Goal: Task Accomplishment & Management: Complete application form

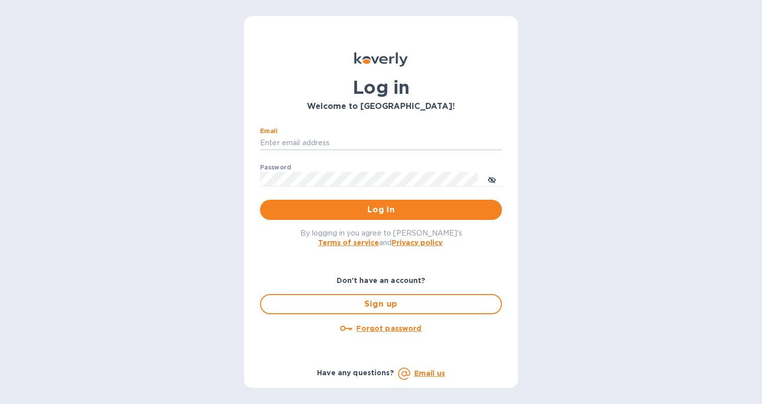
type input "[PERSON_NAME][EMAIL_ADDRESS][DOMAIN_NAME]"
click at [381, 210] on button "Log in" at bounding box center [381, 210] width 242 height 20
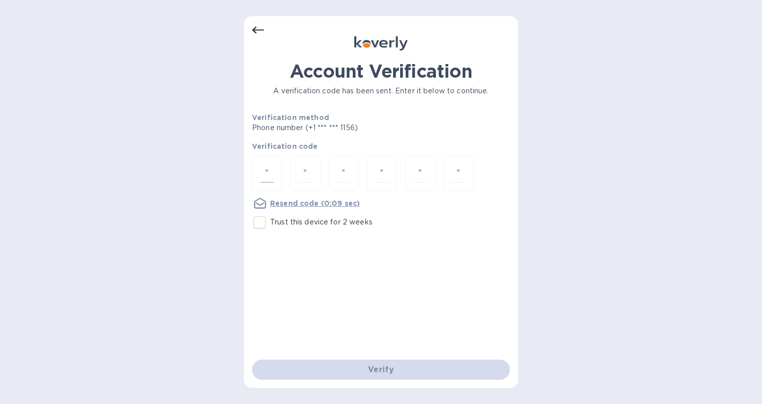
click at [265, 175] on input "number" at bounding box center [267, 173] width 13 height 19
type input "7"
type input "2"
type input "9"
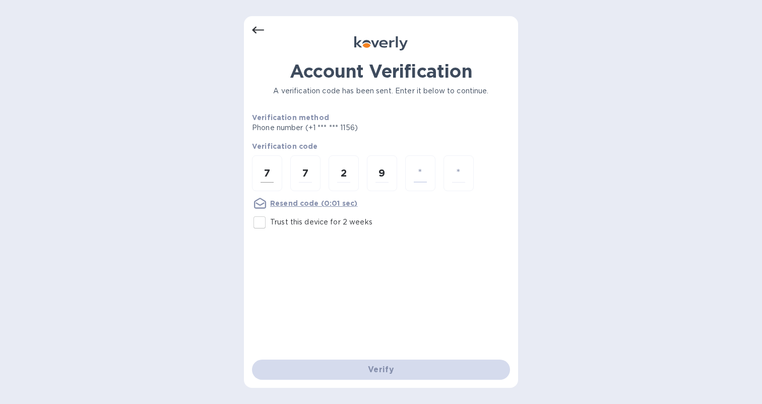
type input "1"
type input "2"
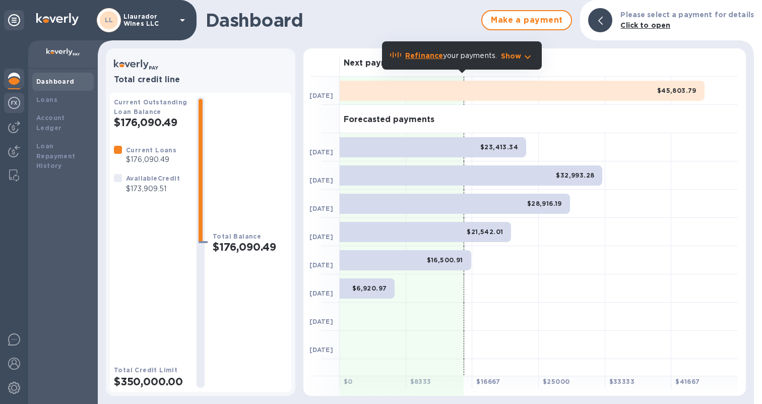
click at [5, 105] on div at bounding box center [14, 104] width 20 height 22
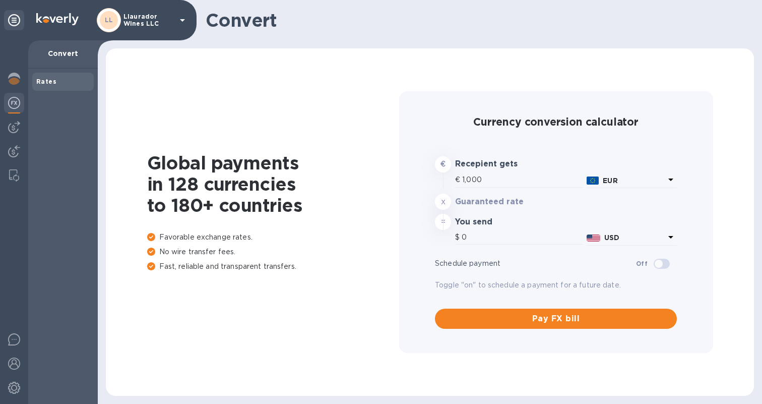
type input "1,164.29"
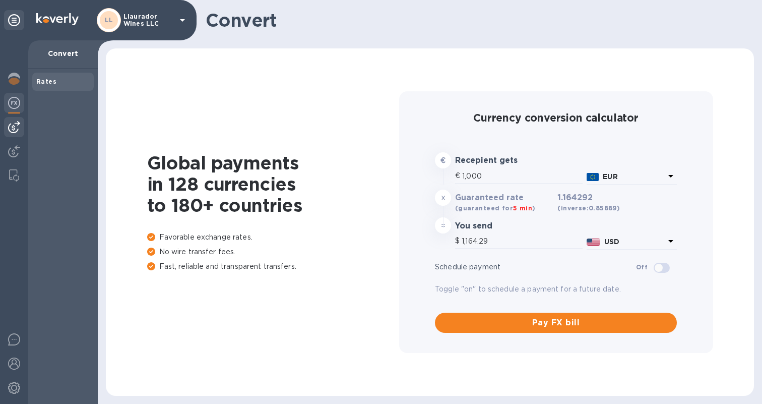
click at [17, 127] on img at bounding box center [14, 127] width 12 height 12
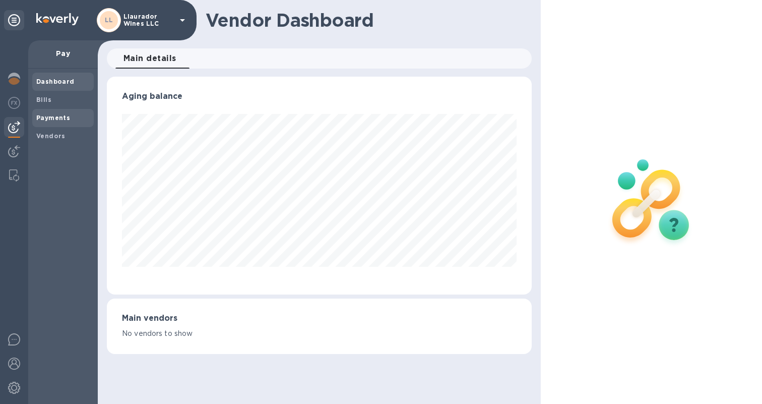
scroll to position [218, 425]
click at [62, 122] on div "Payments" at bounding box center [63, 118] width 62 height 18
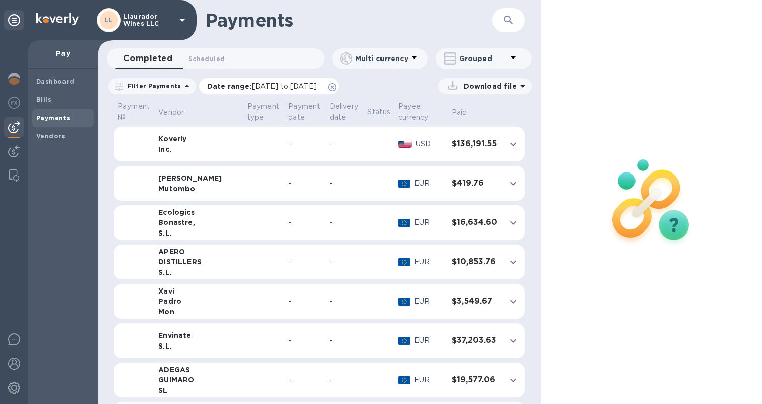
click at [254, 84] on span "09/09/2025 to 10/10/2025" at bounding box center [284, 86] width 65 height 8
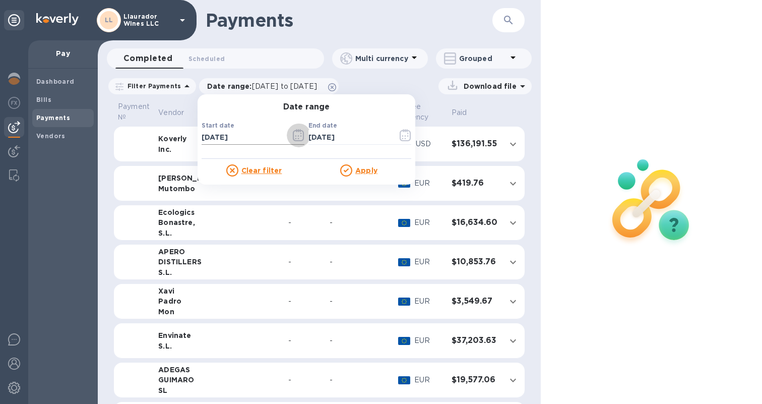
click at [301, 136] on icon "button" at bounding box center [302, 137] width 2 height 2
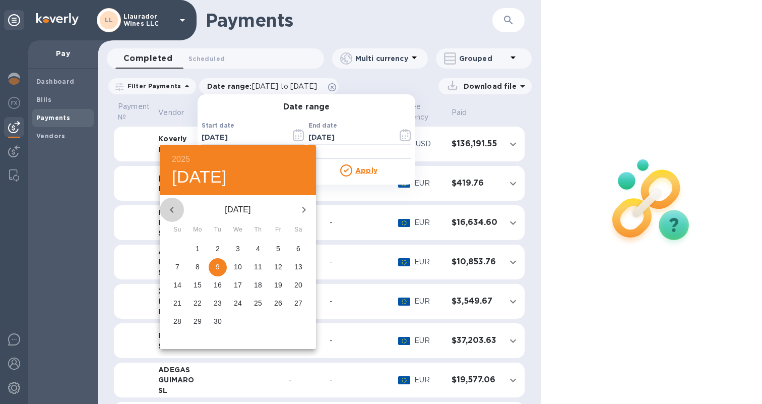
click at [174, 215] on icon "button" at bounding box center [172, 210] width 12 height 12
click at [261, 251] on span "1" at bounding box center [258, 249] width 18 height 10
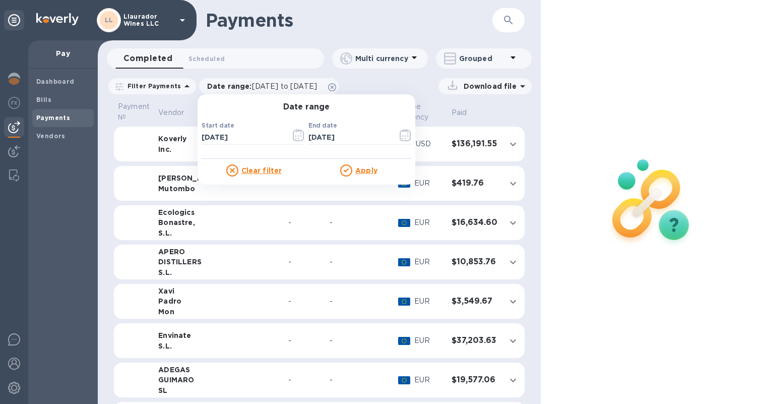
type input "05/01/2025"
click at [359, 171] on u "Apply" at bounding box center [366, 170] width 22 height 8
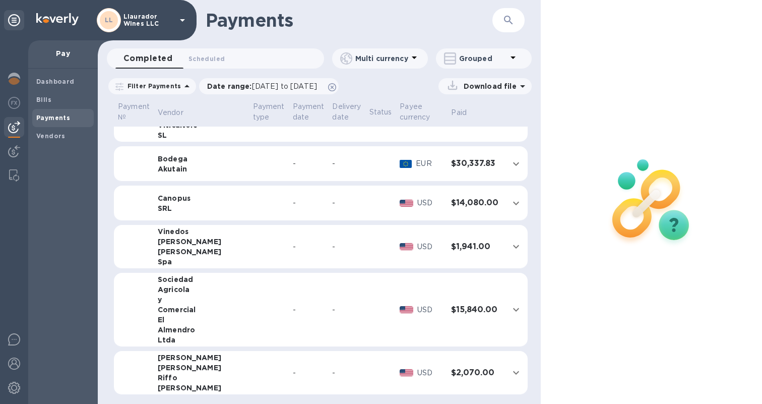
scroll to position [1732, 0]
click at [252, 87] on span "05/01/2025 to 10/10/2025" at bounding box center [284, 86] width 65 height 8
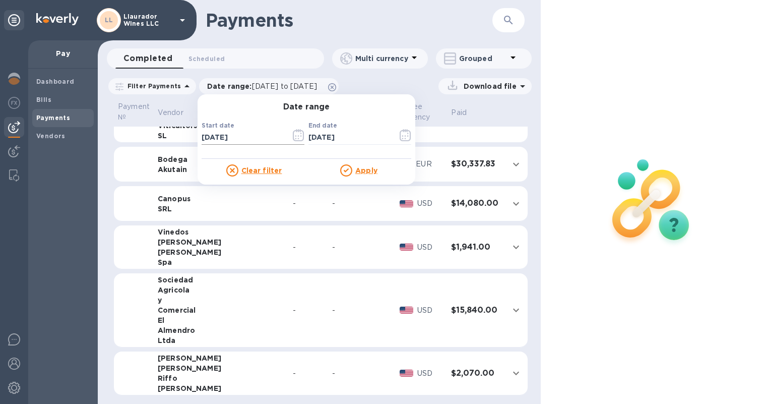
click at [293, 140] on icon "button" at bounding box center [299, 135] width 12 height 12
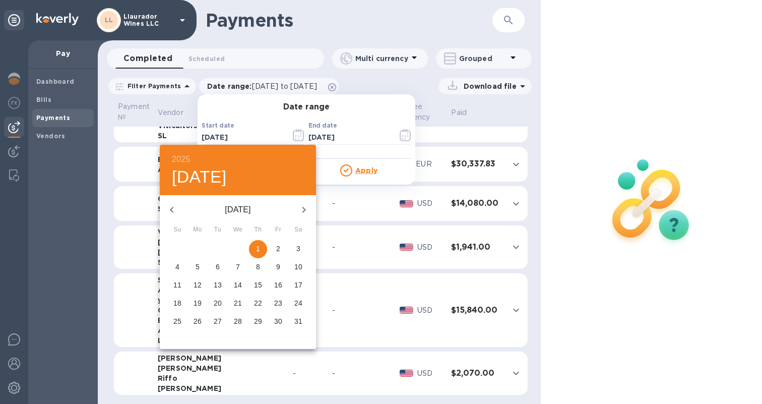
click at [172, 208] on icon "button" at bounding box center [172, 210] width 4 height 6
click at [222, 250] on span "1" at bounding box center [218, 249] width 18 height 10
type input "04/01/2025"
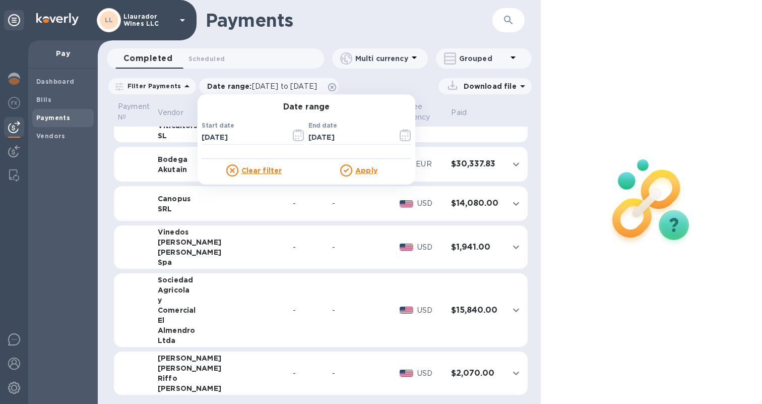
click at [364, 170] on u "Apply" at bounding box center [366, 170] width 22 height 8
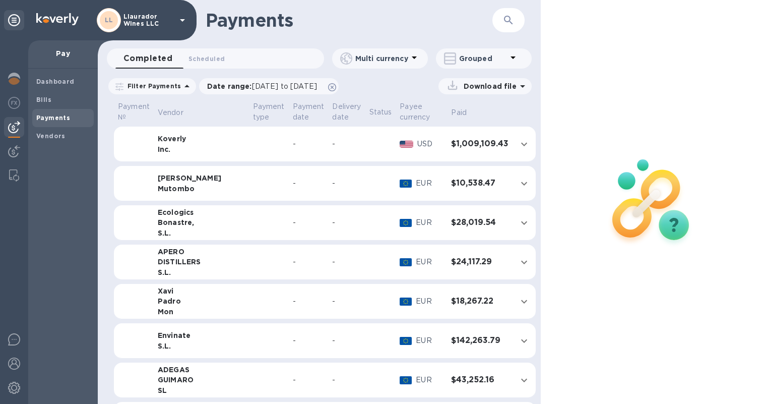
scroll to position [0, 0]
click at [47, 100] on b "Bills" at bounding box center [43, 100] width 15 height 8
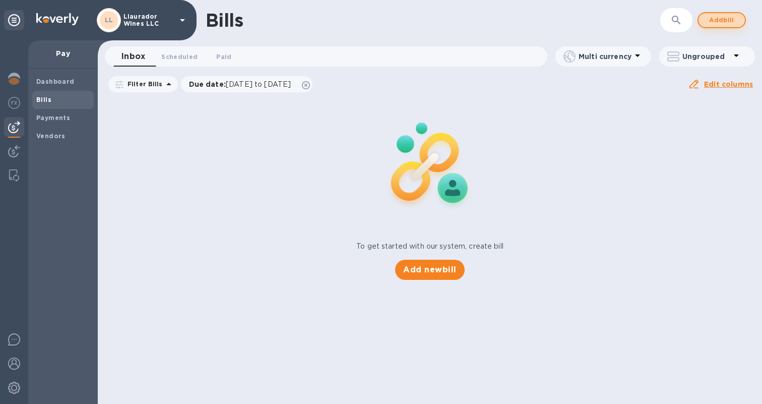
click at [712, 21] on span "Add bill" at bounding box center [722, 20] width 30 height 12
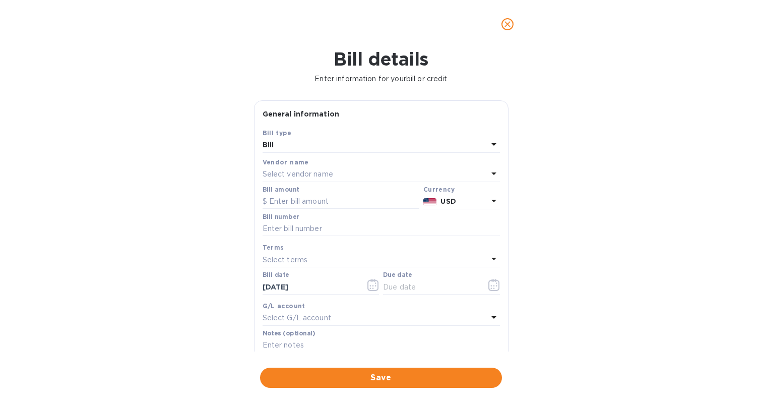
click at [305, 172] on p "Select vendor name" at bounding box center [298, 174] width 71 height 11
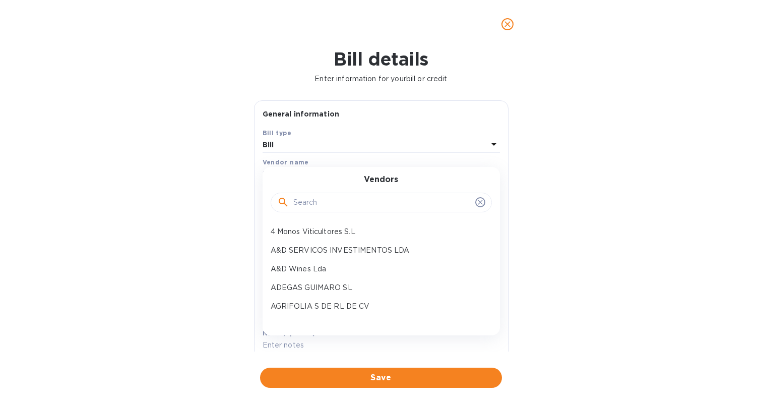
click at [307, 202] on input "text" at bounding box center [382, 202] width 178 height 15
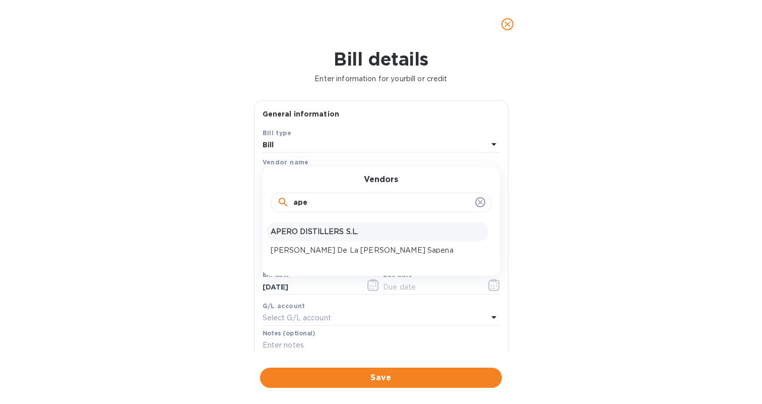
type input "ape"
click at [311, 235] on p "APERO DISTILLERS S.L." at bounding box center [377, 231] width 213 height 11
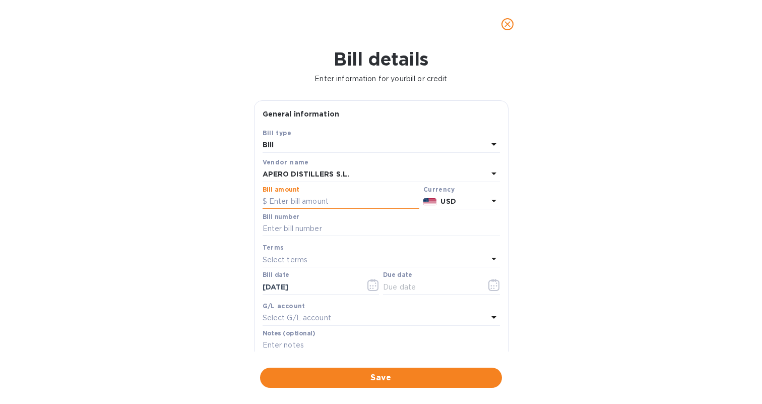
click at [300, 197] on input "text" at bounding box center [341, 201] width 157 height 15
type input "5,734.27"
click at [322, 221] on input "text" at bounding box center [381, 228] width 237 height 15
type input "1"
type input "3/10 PO1429"
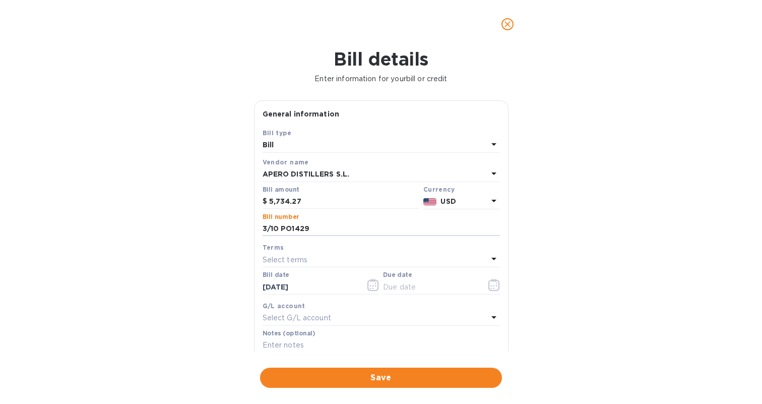
click at [584, 240] on div "Bill details Enter information for your bill or credit General information Save…" at bounding box center [381, 225] width 762 height 355
click at [280, 256] on p "Select terms" at bounding box center [285, 260] width 45 height 11
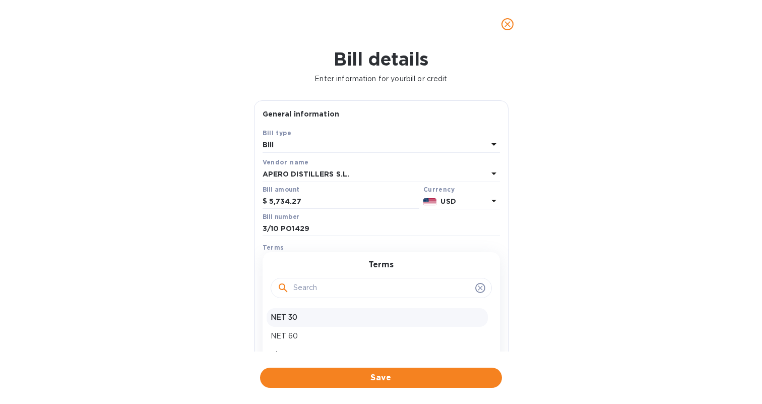
click at [285, 312] on p "NET 30" at bounding box center [377, 317] width 213 height 11
type input "11/08/2025"
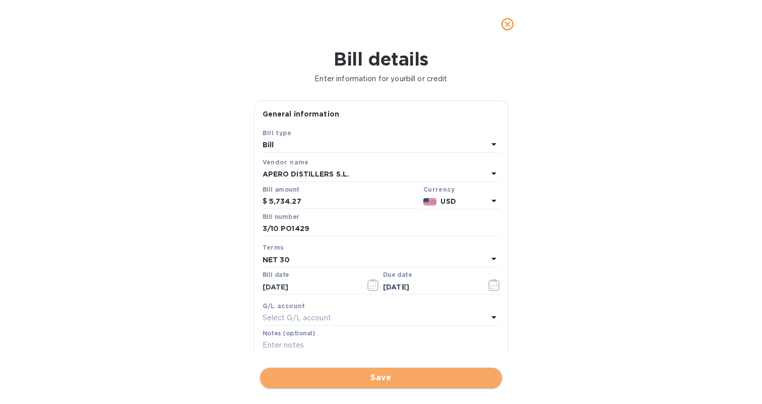
click at [350, 372] on span "Save" at bounding box center [381, 378] width 226 height 12
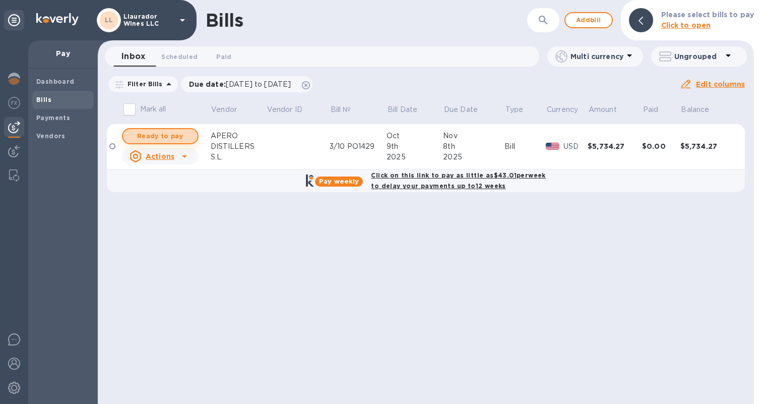
click at [156, 131] on span "Ready to pay" at bounding box center [160, 136] width 58 height 12
checkbox input "false"
click at [562, 147] on div "USD" at bounding box center [576, 146] width 28 height 15
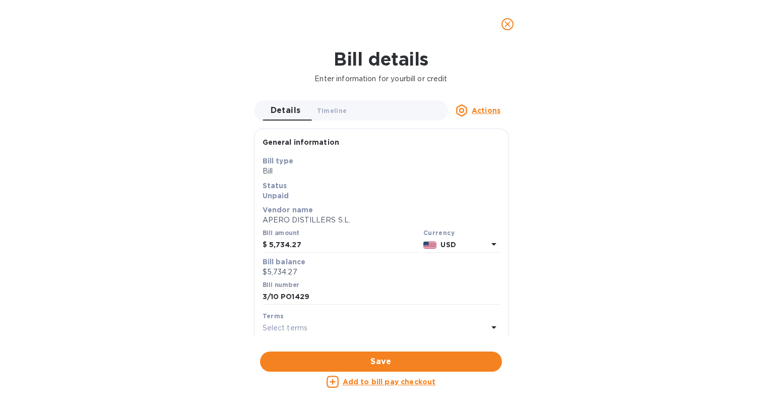
click at [462, 246] on p "USD" at bounding box center [464, 245] width 47 height 11
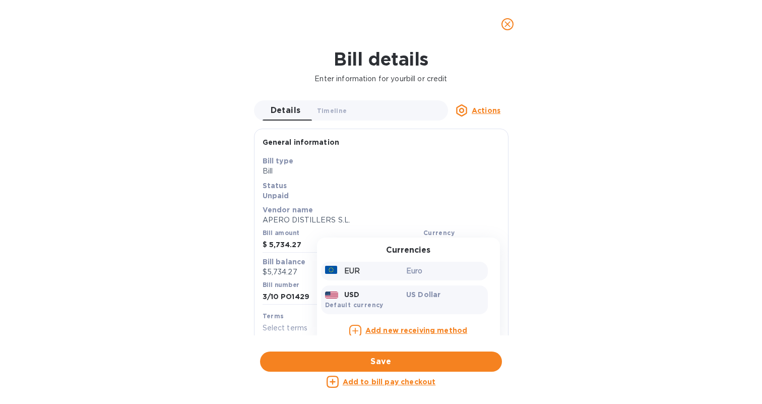
click at [418, 272] on p "Euro" at bounding box center [445, 271] width 78 height 11
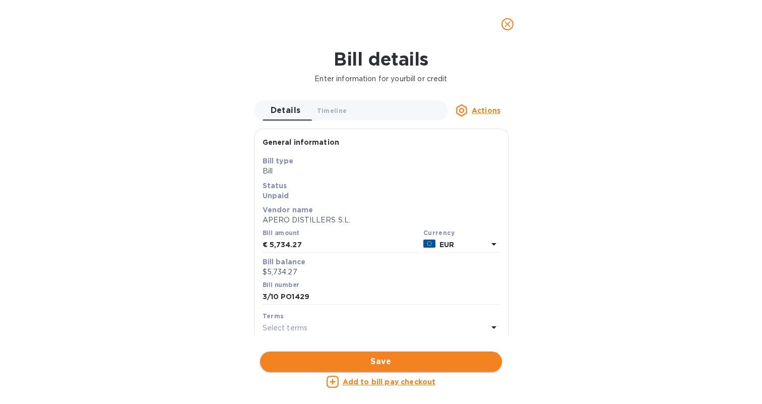
click at [434, 355] on span "Save" at bounding box center [381, 361] width 226 height 12
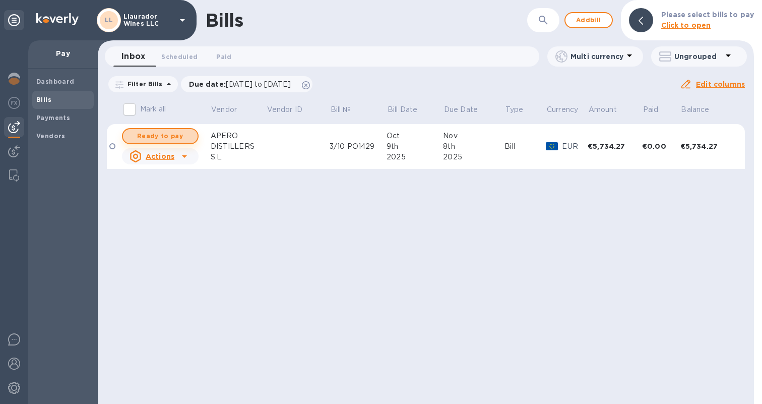
click at [163, 133] on span "Ready to pay" at bounding box center [160, 136] width 58 height 12
checkbox input "true"
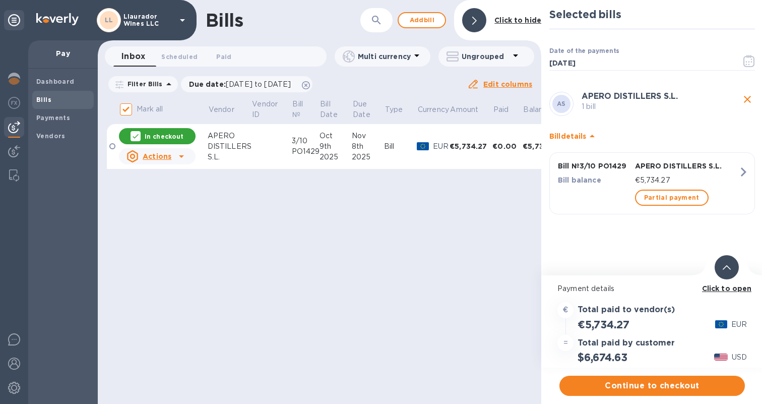
click at [730, 295] on div "Click to open" at bounding box center [727, 288] width 54 height 15
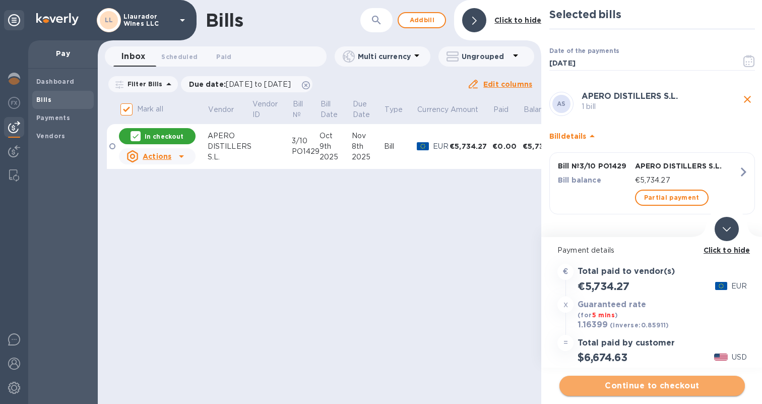
click at [653, 387] on span "Continue to checkout" at bounding box center [652, 386] width 169 height 12
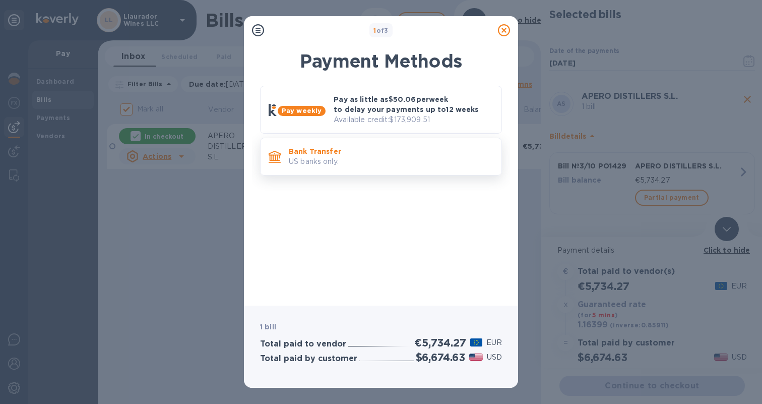
click at [399, 154] on p "Bank Transfer" at bounding box center [391, 151] width 205 height 10
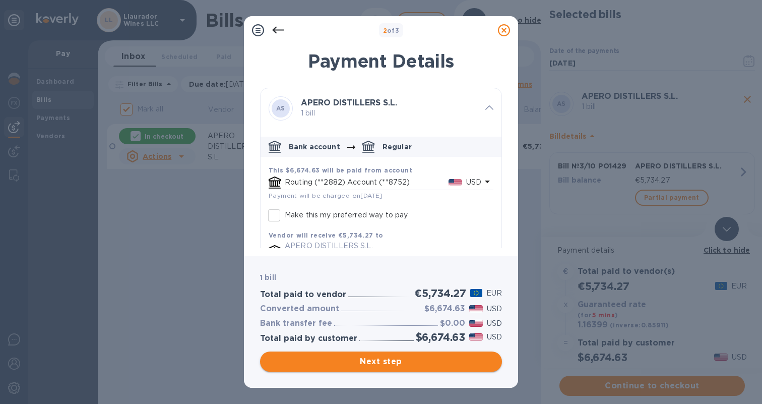
click at [383, 362] on span "Next step" at bounding box center [381, 361] width 226 height 12
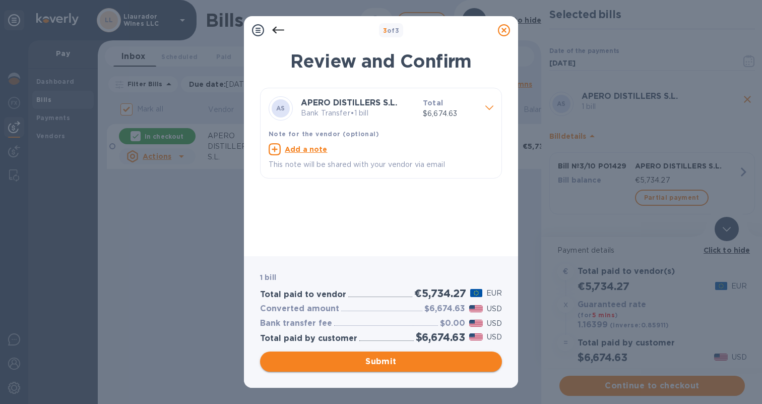
click at [388, 358] on span "Submit" at bounding box center [381, 361] width 226 height 12
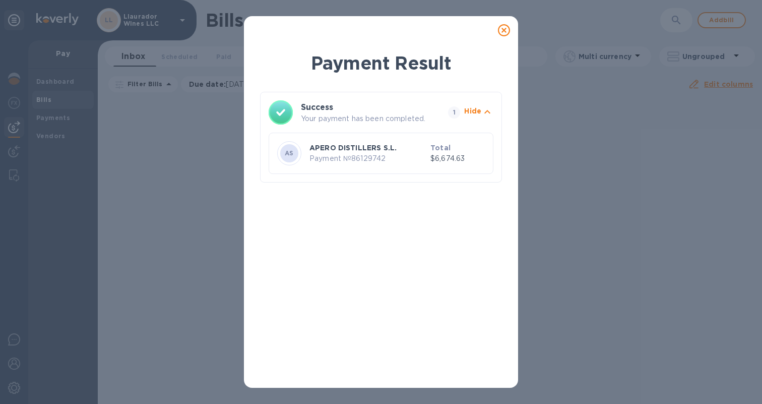
click at [502, 31] on icon at bounding box center [504, 30] width 12 height 12
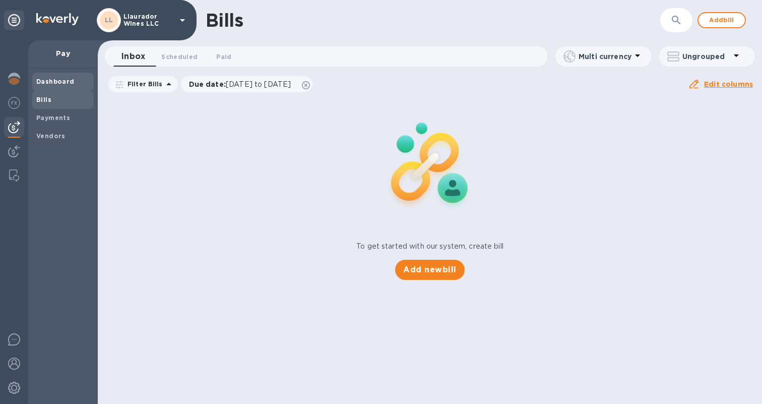
click at [59, 79] on b "Dashboard" at bounding box center [55, 82] width 38 height 8
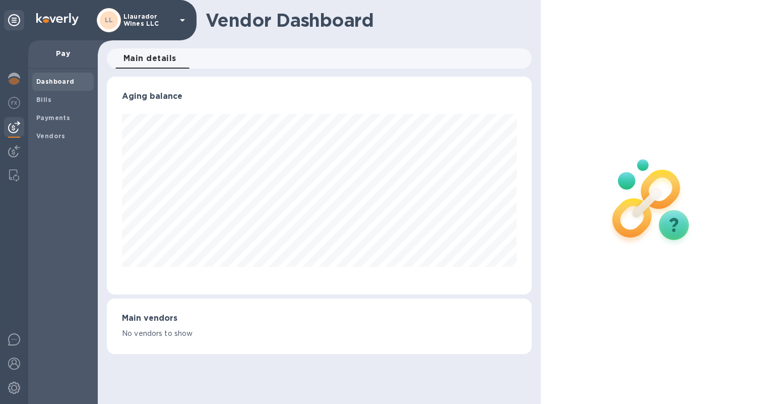
scroll to position [218, 425]
click at [13, 104] on img at bounding box center [14, 103] width 12 height 12
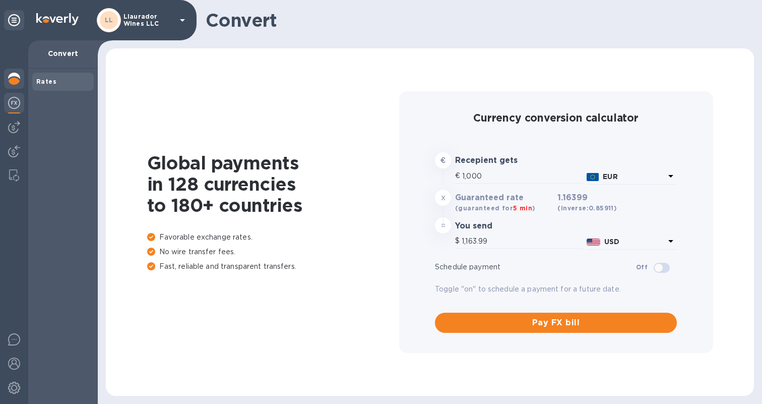
click at [20, 74] on div at bounding box center [14, 80] width 20 height 22
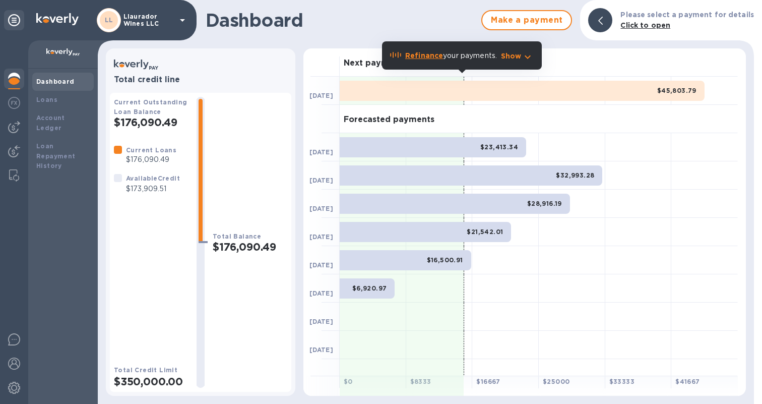
click at [54, 81] on b "Dashboard" at bounding box center [55, 82] width 38 height 8
click at [17, 82] on img at bounding box center [14, 79] width 12 height 12
click at [15, 105] on img at bounding box center [14, 103] width 12 height 12
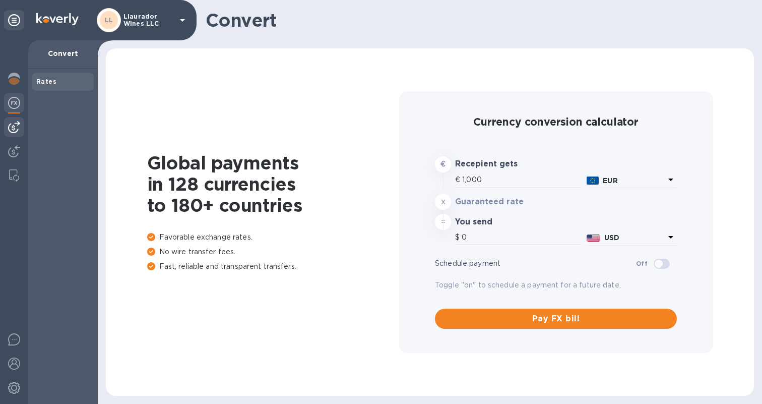
click at [12, 120] on div at bounding box center [14, 127] width 20 height 20
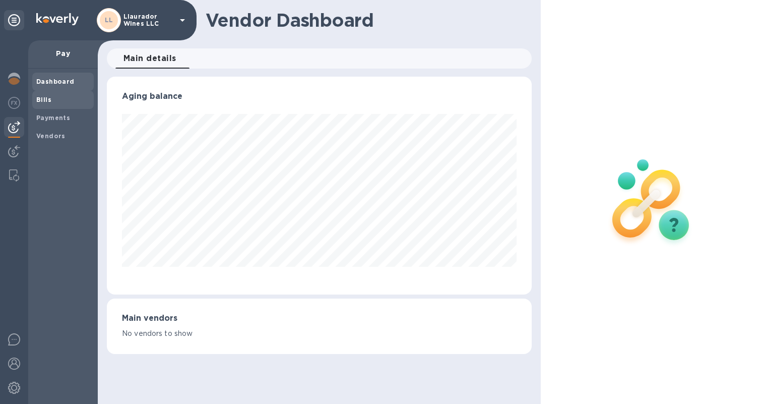
scroll to position [218, 425]
click at [46, 98] on b "Bills" at bounding box center [43, 100] width 15 height 8
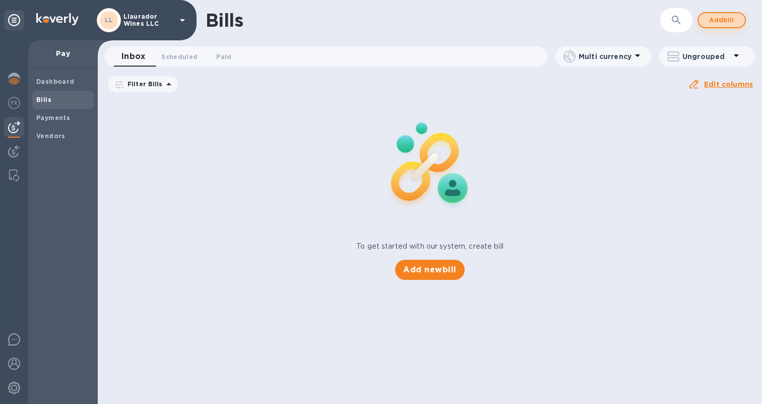
click at [719, 17] on span "Add bill" at bounding box center [722, 20] width 30 height 12
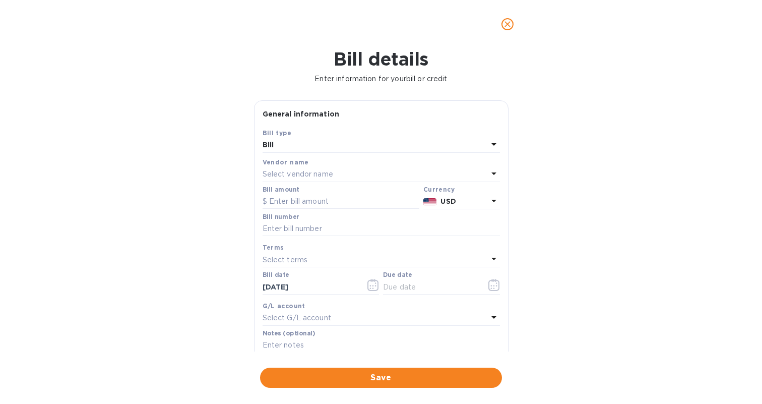
click at [291, 169] on p "Select vendor name" at bounding box center [298, 174] width 71 height 11
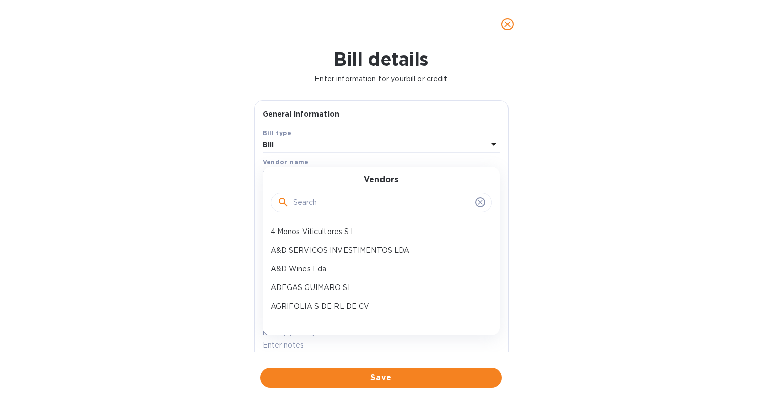
click at [302, 201] on input "text" at bounding box center [382, 202] width 178 height 15
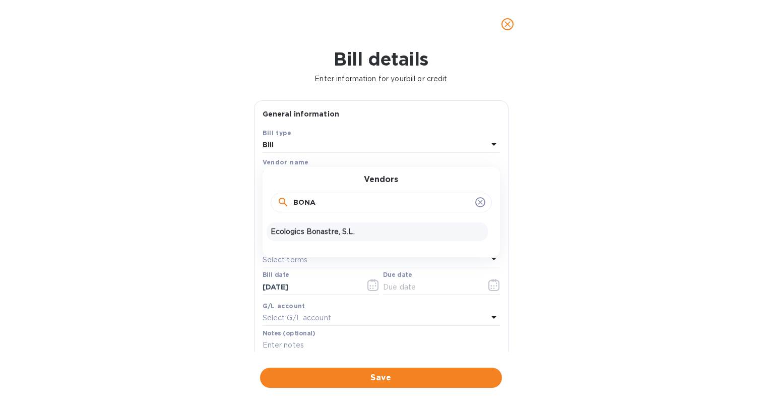
type input "BONA"
click at [308, 229] on p "Ecologics Bonastre, S.L." at bounding box center [377, 231] width 213 height 11
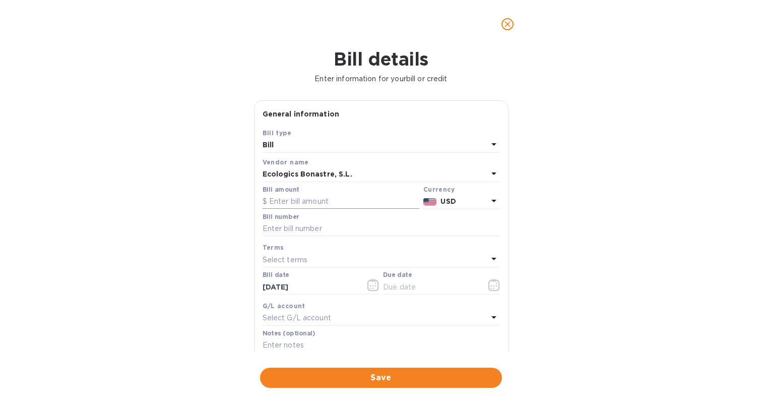
click at [303, 206] on input "text" at bounding box center [341, 201] width 157 height 15
type input "4,939.20"
click at [358, 229] on input "text" at bounding box center [381, 228] width 237 height 15
click at [461, 205] on p "USD" at bounding box center [464, 201] width 47 height 11
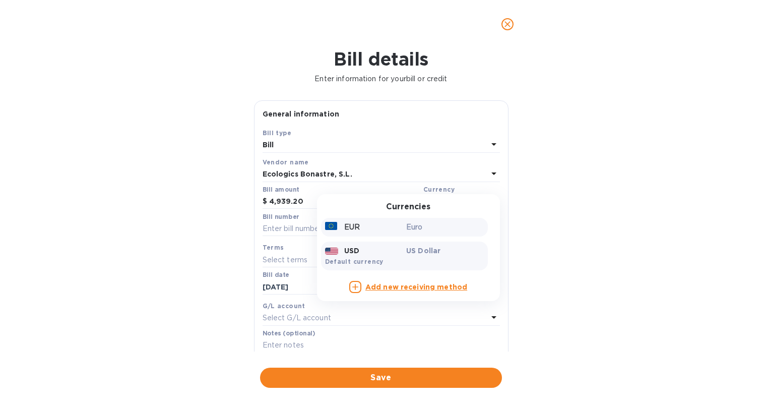
click at [391, 228] on div "EUR" at bounding box center [364, 227] width 82 height 15
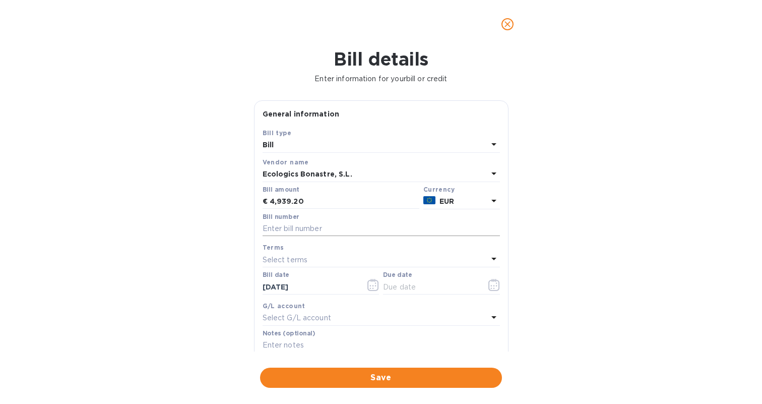
click at [313, 227] on input "text" at bounding box center [381, 228] width 237 height 15
type input "3/10 PO 1430"
click at [123, 156] on div "Bill details Enter information for your bill or credit General information Save…" at bounding box center [381, 225] width 762 height 355
click at [277, 255] on p "Select terms" at bounding box center [285, 260] width 45 height 11
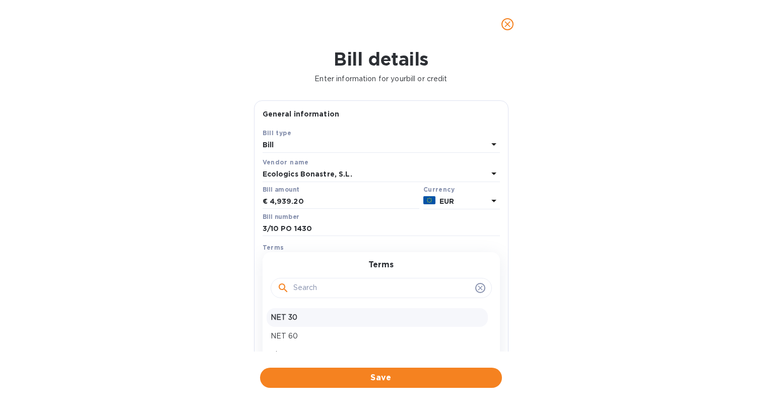
click at [299, 318] on p "NET 30" at bounding box center [377, 317] width 213 height 11
type input "11/08/2025"
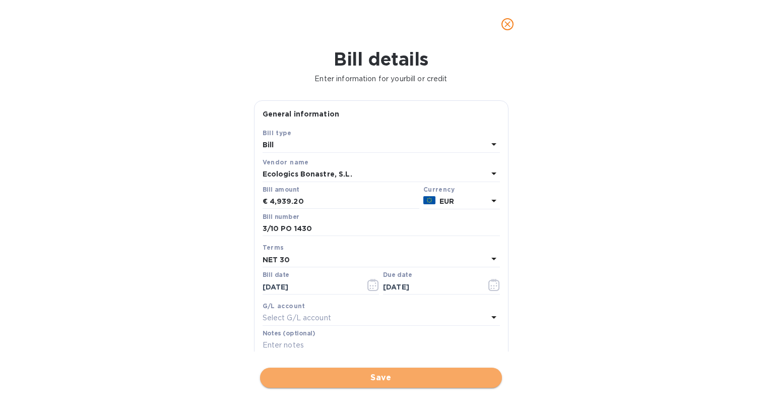
click at [375, 372] on span "Save" at bounding box center [381, 378] width 226 height 12
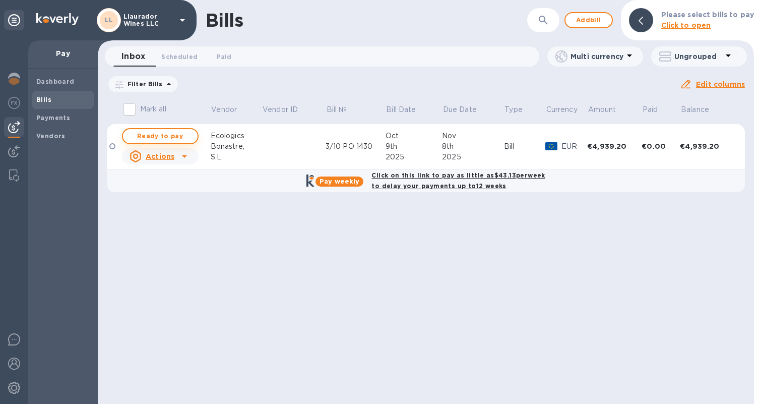
click at [171, 134] on span "Ready to pay" at bounding box center [160, 136] width 58 height 12
checkbox input "true"
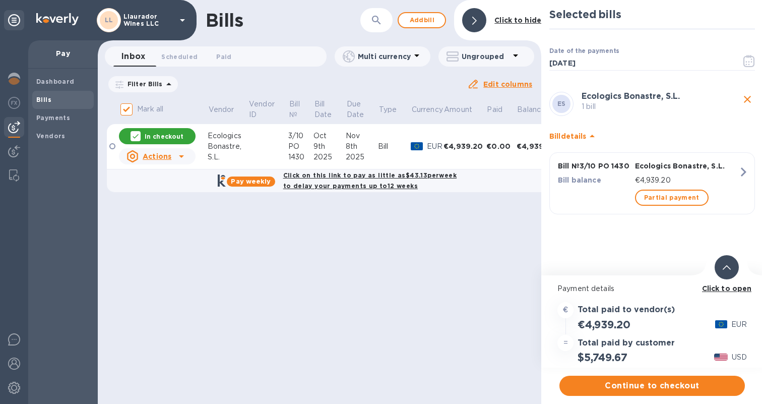
click at [730, 290] on b "Click to open" at bounding box center [727, 288] width 50 height 8
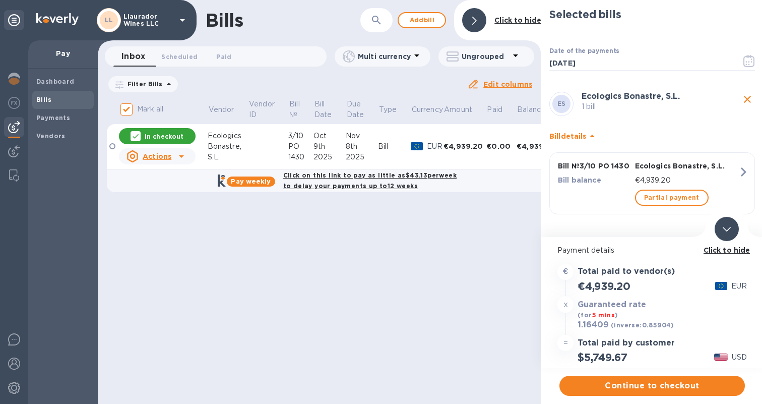
click at [730, 290] on div "EUR" at bounding box center [740, 286] width 20 height 15
click at [650, 389] on span "Continue to checkout" at bounding box center [652, 386] width 169 height 12
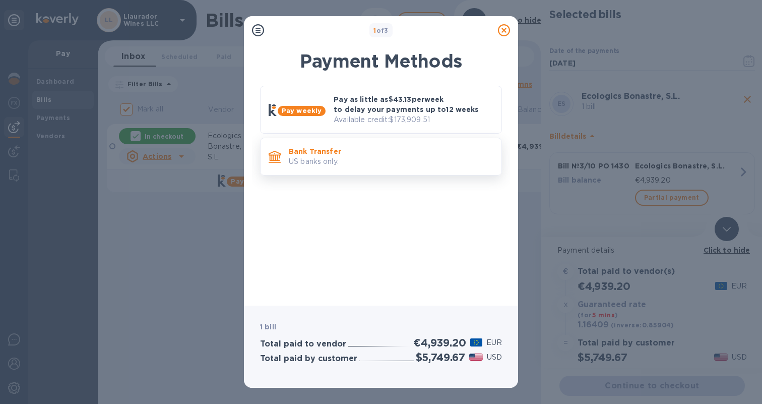
click at [362, 166] on p "US banks only." at bounding box center [391, 161] width 205 height 11
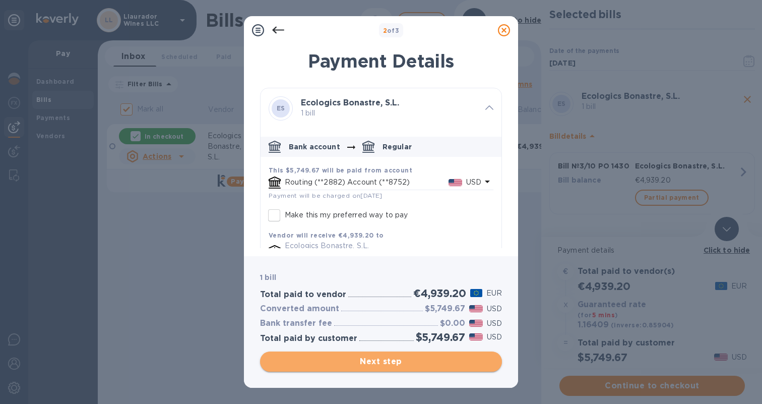
click at [385, 359] on span "Next step" at bounding box center [381, 361] width 226 height 12
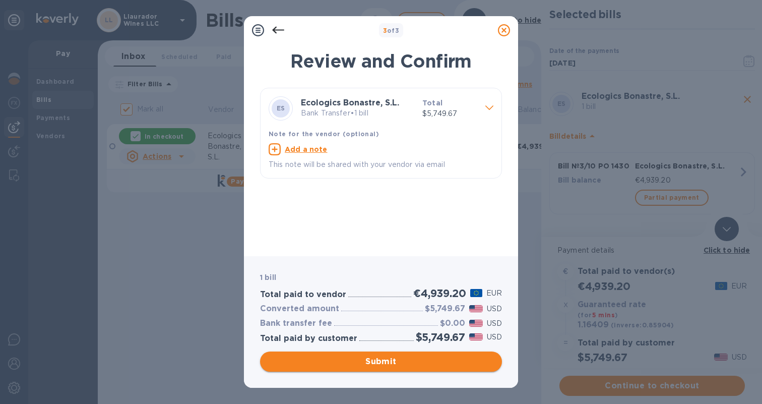
click at [390, 360] on span "Submit" at bounding box center [381, 361] width 226 height 12
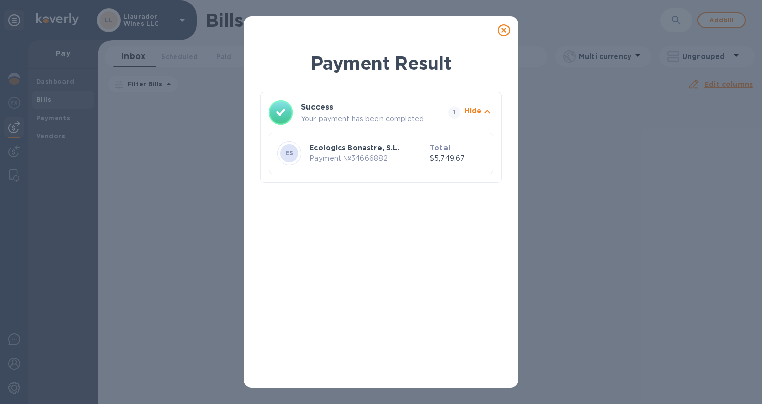
click at [502, 33] on icon at bounding box center [504, 30] width 12 height 12
